Goal: Task Accomplishment & Management: Manage account settings

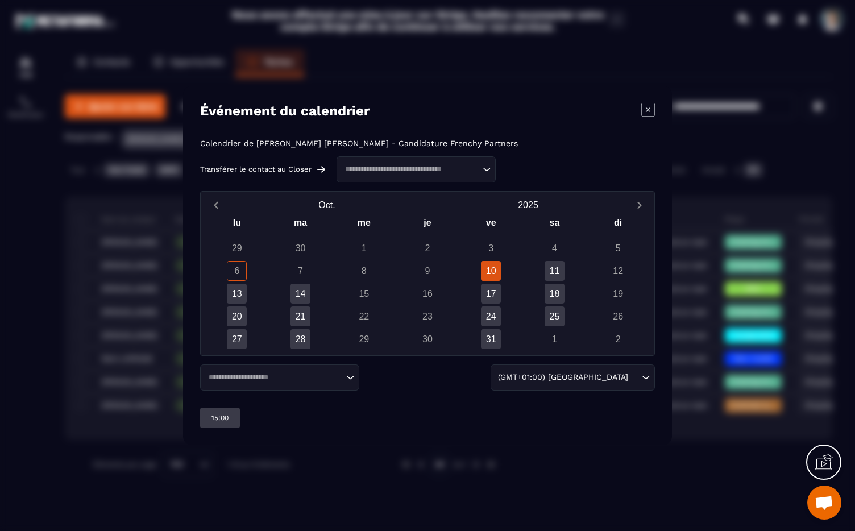
click at [489, 272] on div "10" at bounding box center [491, 271] width 20 height 20
click at [643, 112] on icon "Modal window" at bounding box center [648, 110] width 14 height 14
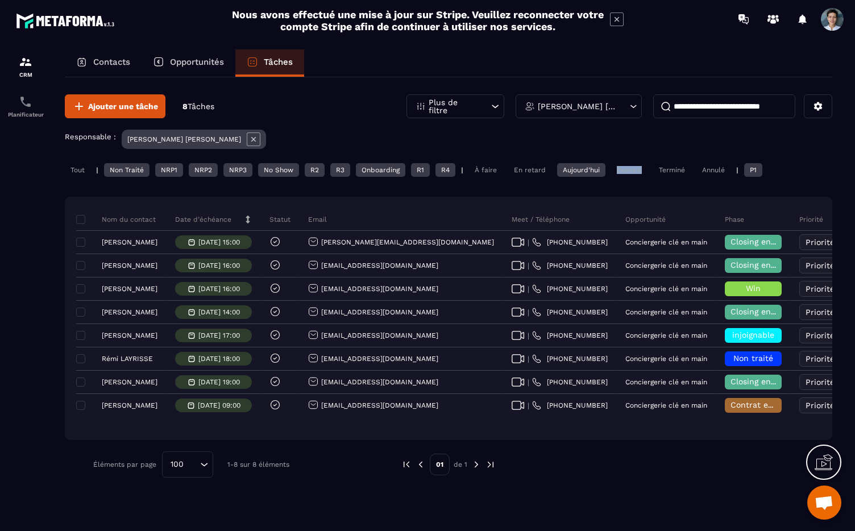
click at [639, 165] on div "Demain" at bounding box center [629, 170] width 36 height 14
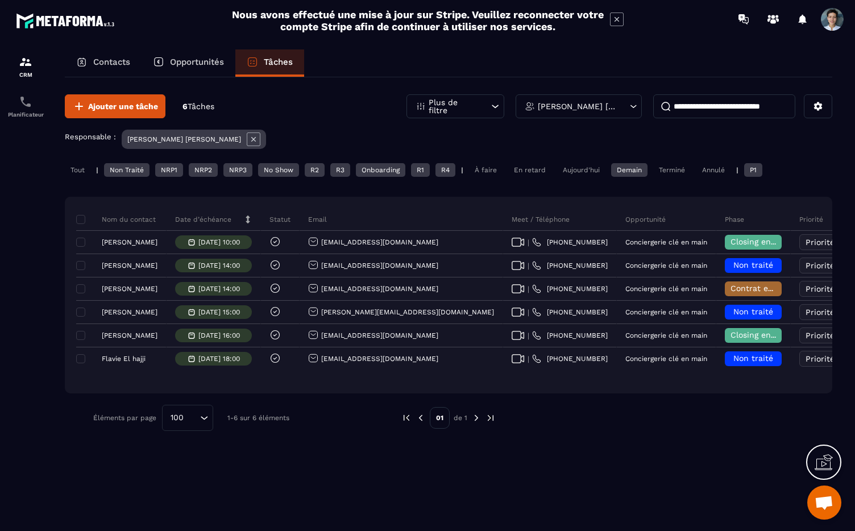
click at [726, 105] on input at bounding box center [724, 106] width 142 height 24
paste input "**********"
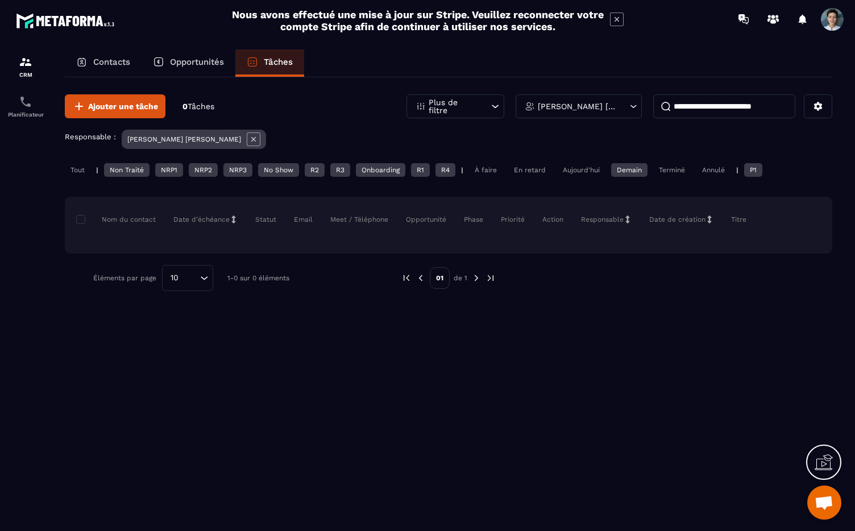
type input "**********"
click at [77, 171] on div "Tout" at bounding box center [78, 170] width 26 height 14
click at [744, 170] on div "P1" at bounding box center [753, 170] width 18 height 14
click at [81, 173] on div "Tout" at bounding box center [78, 170] width 26 height 14
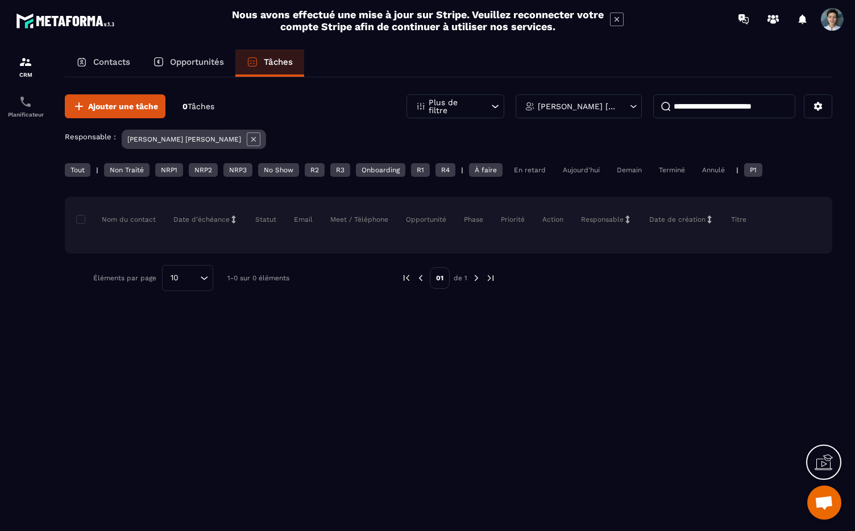
click at [531, 161] on div "**********" at bounding box center [448, 192] width 767 height 231
click at [531, 163] on div "En retard" at bounding box center [529, 170] width 43 height 14
click at [61, 181] on div "**********" at bounding box center [448, 300] width 790 height 502
drag, startPoint x: 71, startPoint y: 178, endPoint x: 82, endPoint y: 174, distance: 11.3
click at [71, 178] on div "Tout | Non Traité NRP1 NRP2 NRP3 No Show R2 R3 Onboarding R1 R4 | À faire En re…" at bounding box center [448, 171] width 767 height 16
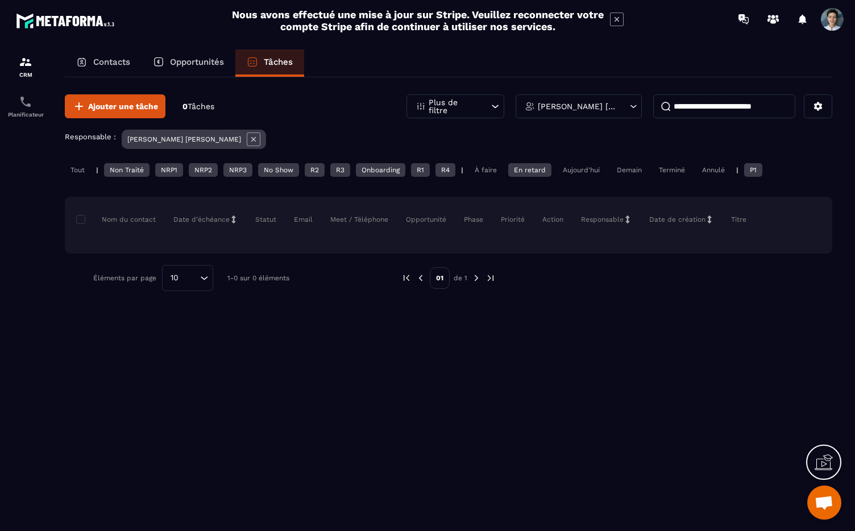
click at [82, 174] on div "Tout" at bounding box center [78, 170] width 26 height 14
click at [566, 173] on div "Aujourd'hui" at bounding box center [581, 170] width 48 height 14
drag, startPoint x: 639, startPoint y: 174, endPoint x: 602, endPoint y: 180, distance: 37.3
click at [639, 174] on div "Demain" at bounding box center [629, 170] width 36 height 14
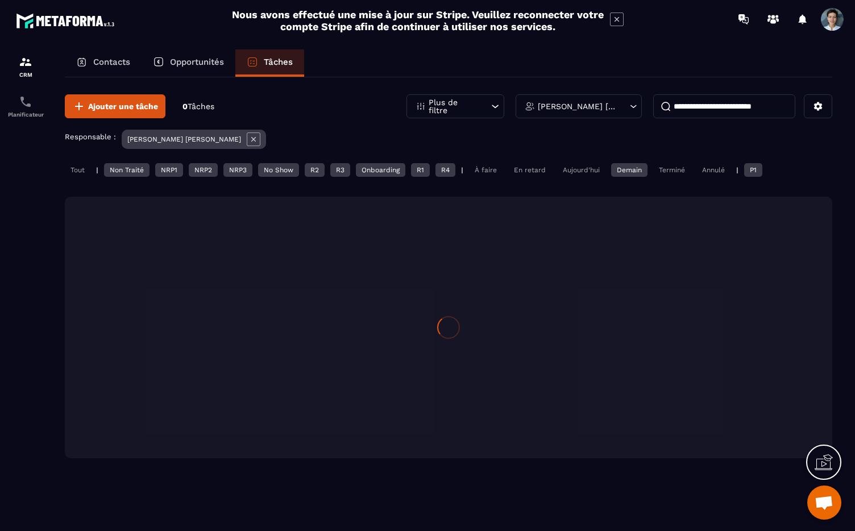
click at [535, 176] on div "En retard" at bounding box center [529, 170] width 43 height 14
click at [472, 177] on div "Tout | Non Traité NRP1 NRP2 NRP3 No Show R2 R3 Onboarding R1 R4 | À faire En re…" at bounding box center [448, 171] width 767 height 16
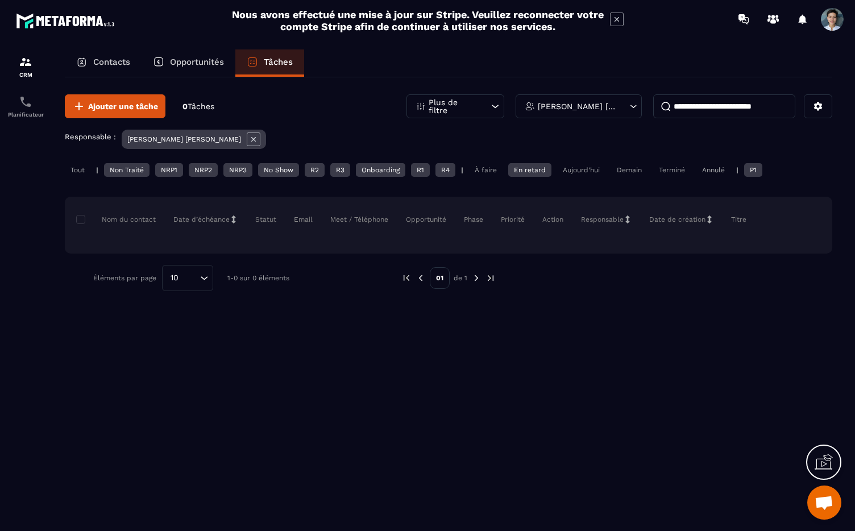
click at [484, 171] on div "À faire" at bounding box center [486, 170] width 34 height 14
click at [87, 175] on div "Tout" at bounding box center [78, 170] width 26 height 14
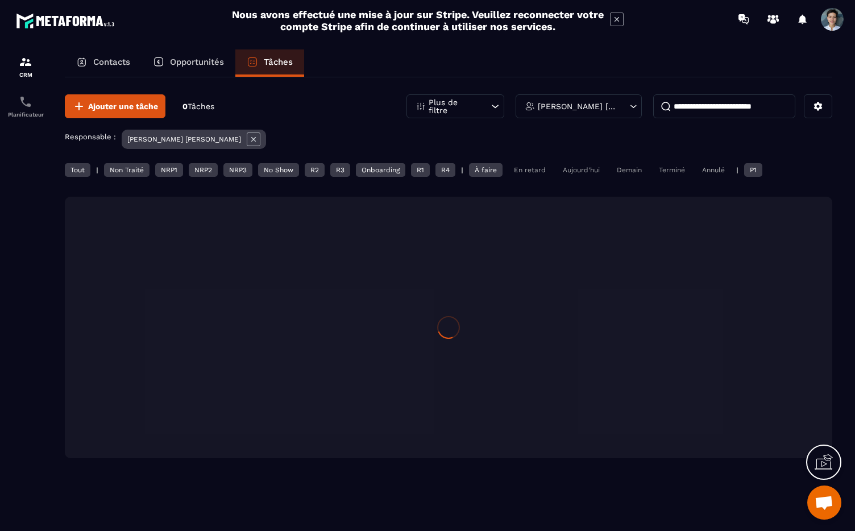
click at [206, 106] on span "Tâches" at bounding box center [200, 106] width 27 height 9
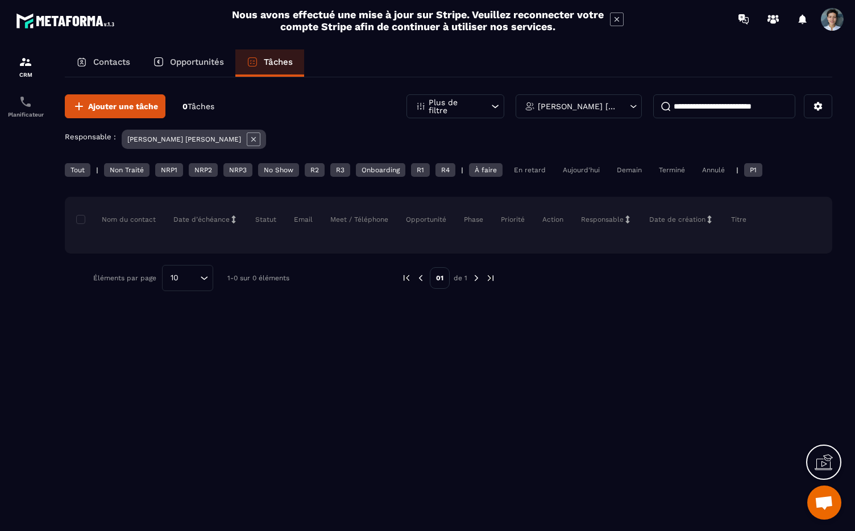
click at [60, 170] on div "**********" at bounding box center [448, 300] width 790 height 502
click at [86, 173] on div "Tout" at bounding box center [78, 170] width 26 height 14
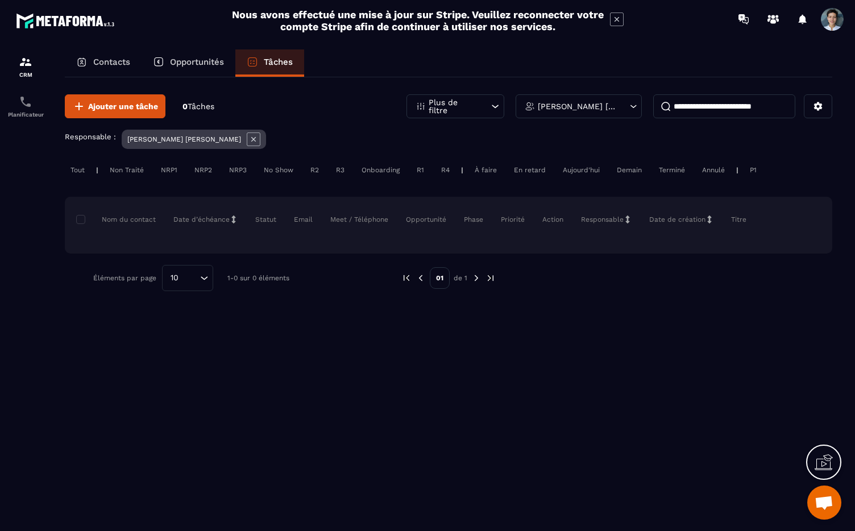
click at [75, 176] on div "Tout" at bounding box center [78, 170] width 26 height 14
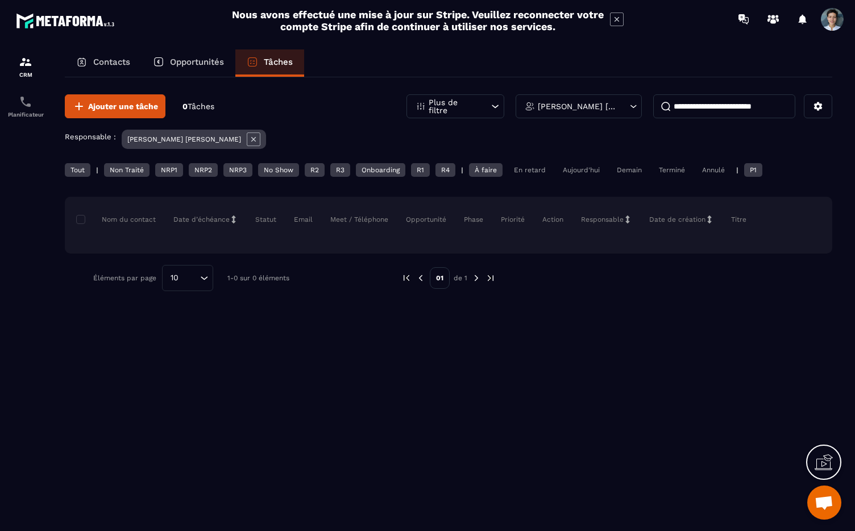
drag, startPoint x: 786, startPoint y: 103, endPoint x: 643, endPoint y: 104, distance: 142.6
click at [643, 104] on div "**********" at bounding box center [619, 106] width 426 height 24
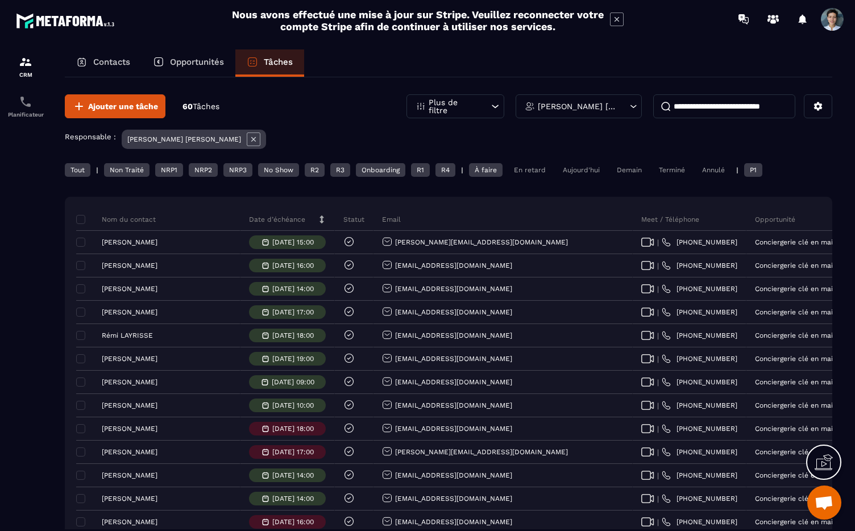
click at [112, 66] on p "Contacts" at bounding box center [111, 62] width 37 height 10
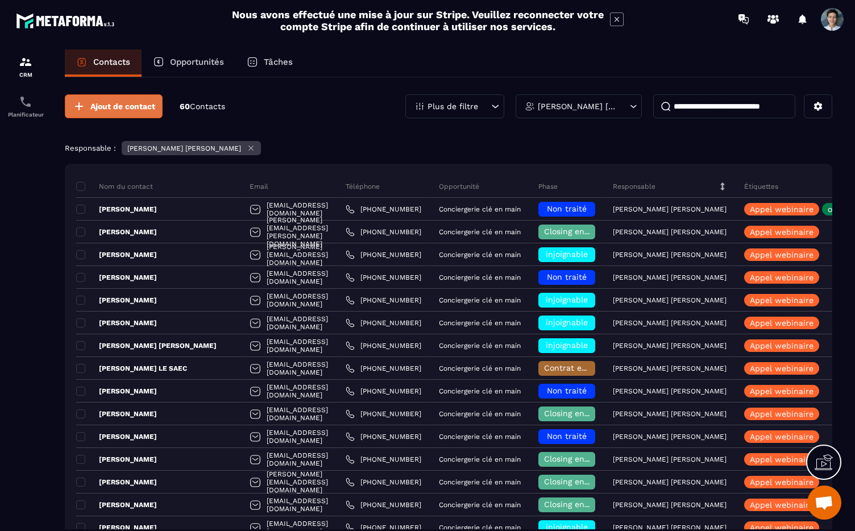
click at [113, 101] on span "Ajout de contact" at bounding box center [122, 106] width 65 height 11
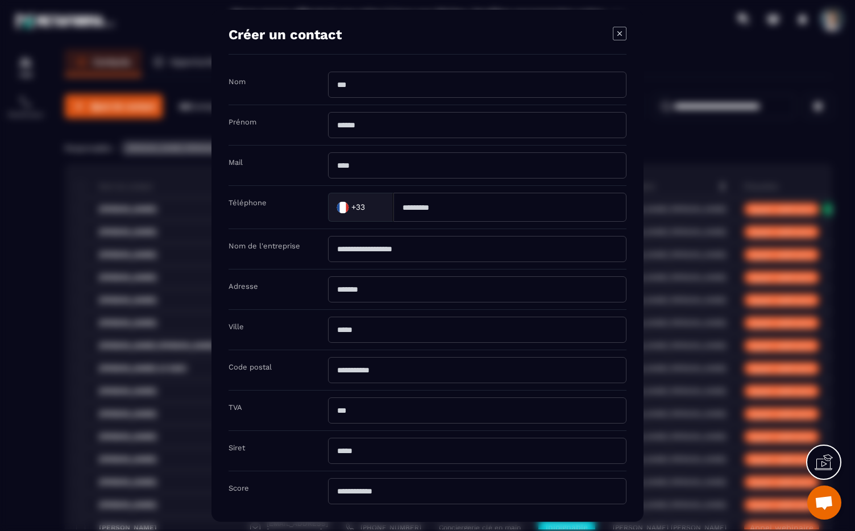
click at [380, 84] on input "Modal window" at bounding box center [477, 85] width 298 height 26
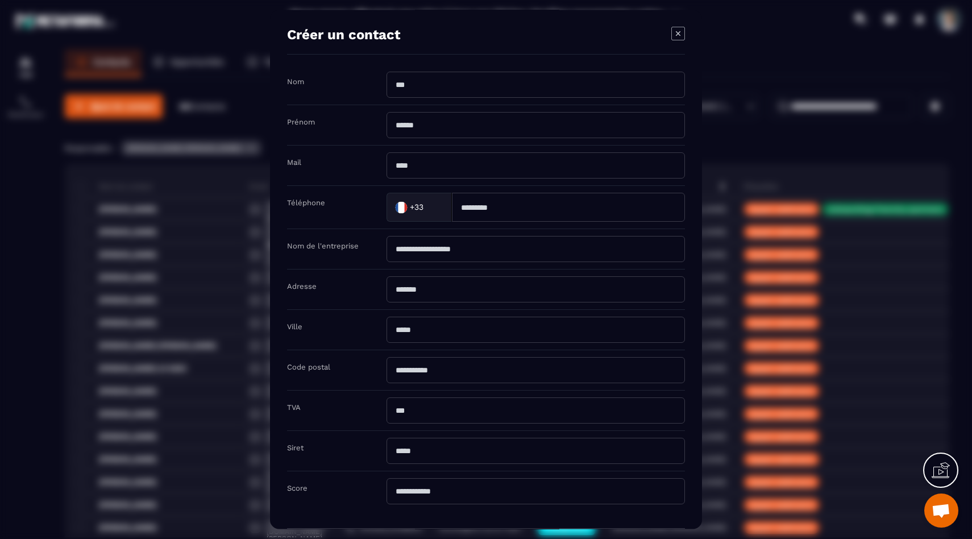
click at [151, 239] on div "Modal window" at bounding box center [486, 269] width 972 height 539
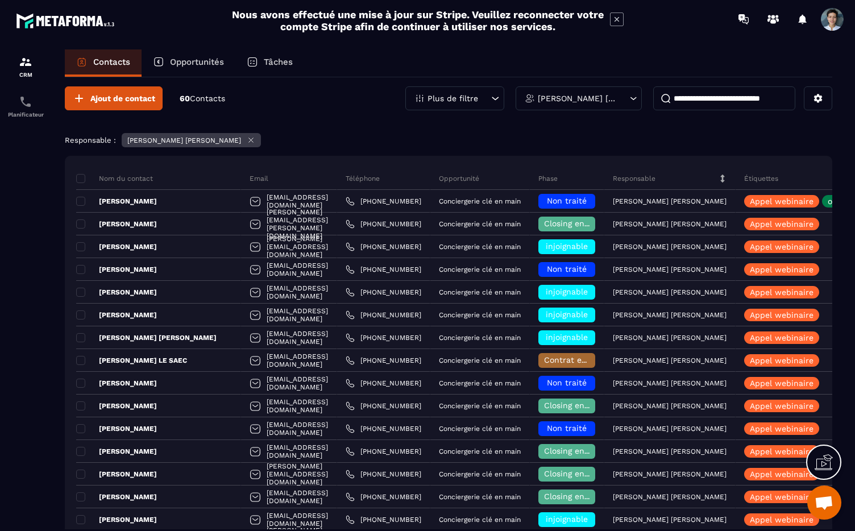
scroll to position [7, 0]
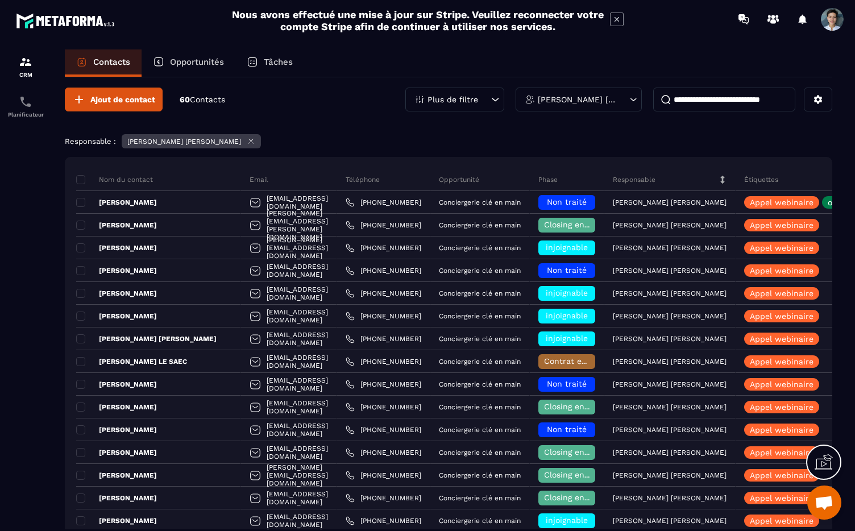
click at [674, 95] on input at bounding box center [724, 99] width 142 height 24
paste input "**********"
type input "**********"
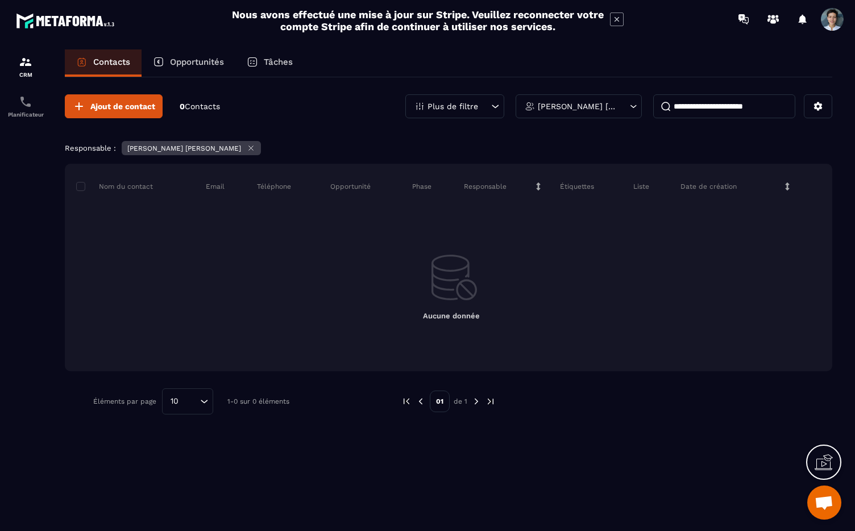
click at [247, 148] on icon at bounding box center [251, 148] width 9 height 9
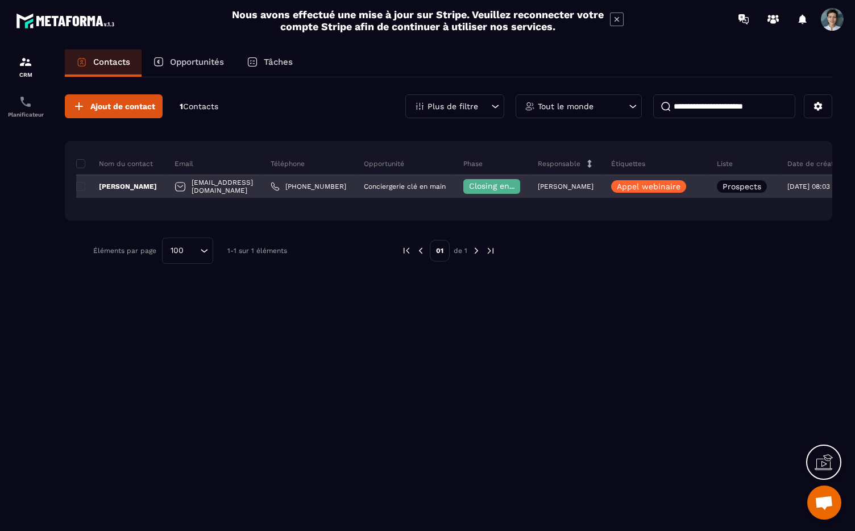
scroll to position [0, 78]
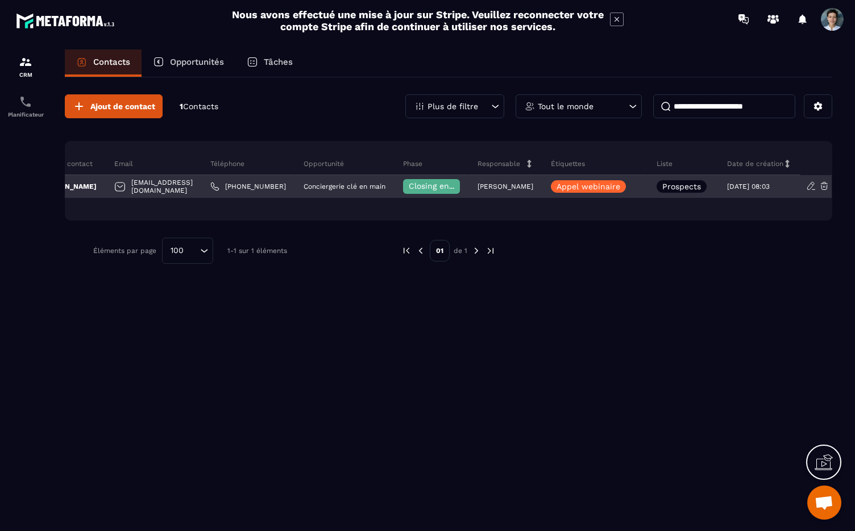
click at [694, 187] on p "Prospects" at bounding box center [681, 186] width 39 height 8
click at [810, 188] on icon at bounding box center [811, 186] width 10 height 10
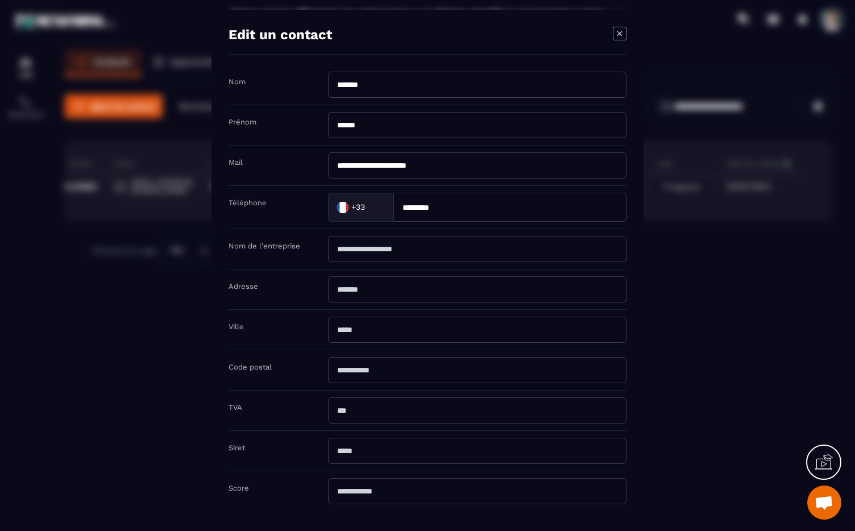
scroll to position [63, 0]
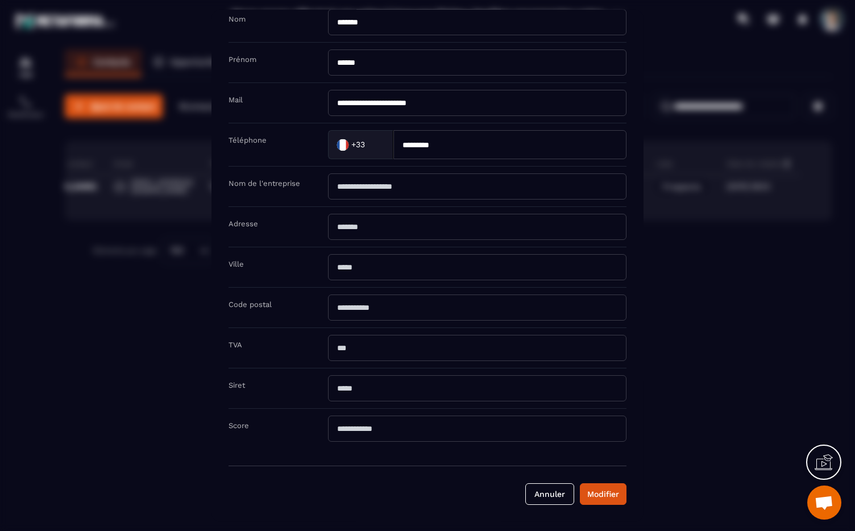
click at [736, 357] on div "Modal window" at bounding box center [427, 265] width 855 height 531
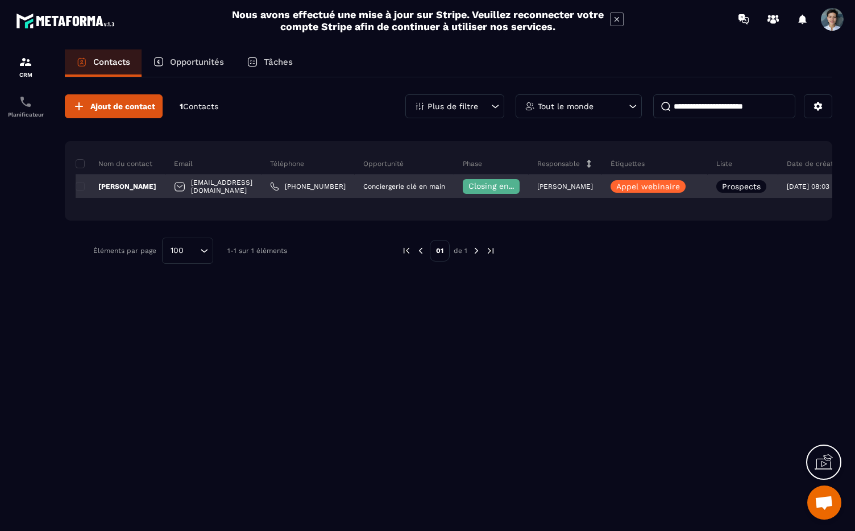
scroll to position [0, 0]
click at [114, 186] on p "Carine Bonneau" at bounding box center [116, 186] width 81 height 9
